Goal: Navigation & Orientation: Find specific page/section

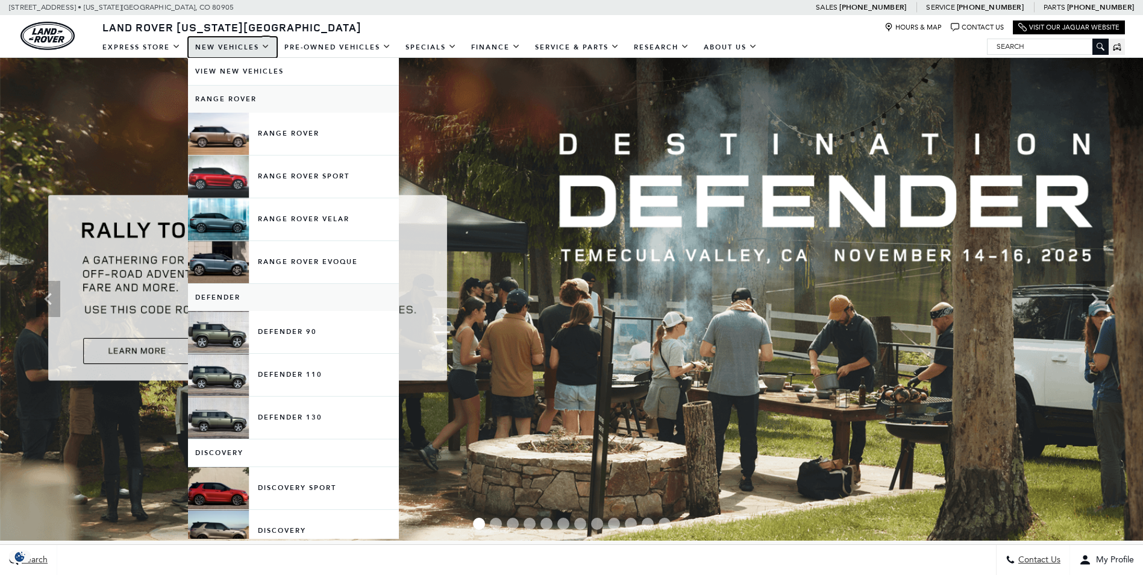
click at [237, 47] on link "New Vehicles" at bounding box center [232, 47] width 89 height 21
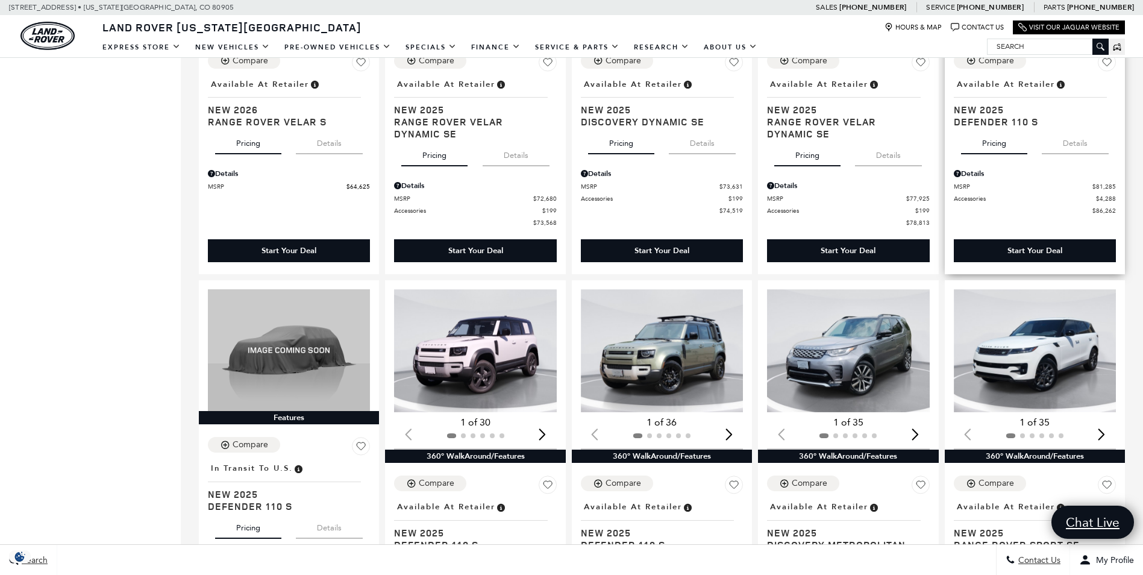
scroll to position [1084, 0]
